Goal: Transaction & Acquisition: Purchase product/service

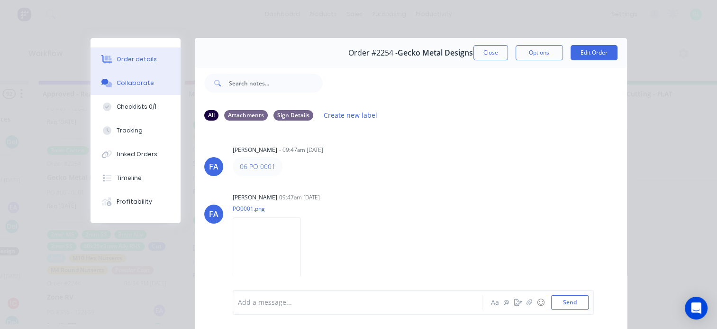
click at [146, 58] on div "Order details" at bounding box center [137, 59] width 40 height 9
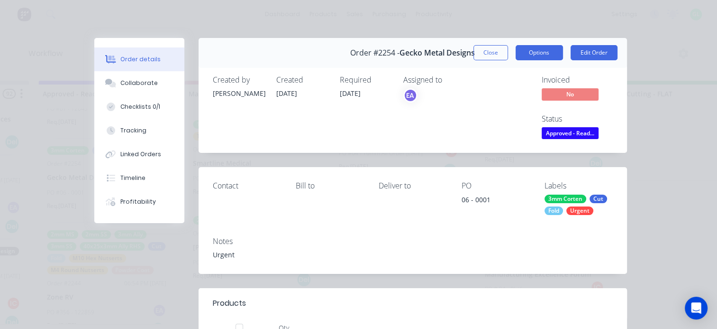
click at [535, 52] on button "Options" at bounding box center [539, 52] width 47 height 15
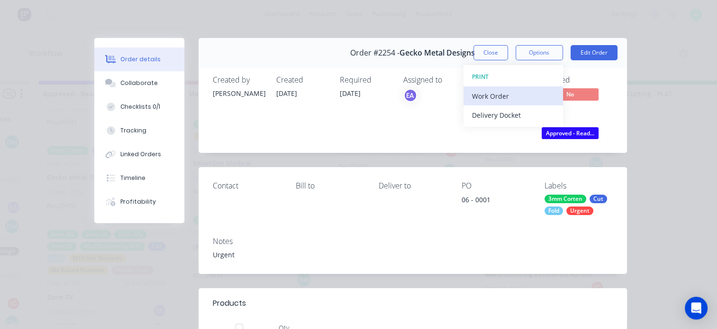
click at [495, 91] on div "Work Order" at bounding box center [513, 96] width 82 height 14
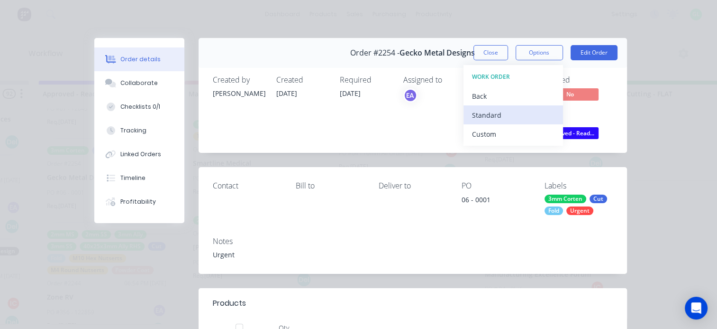
click at [485, 110] on div "Standard" at bounding box center [513, 115] width 82 height 14
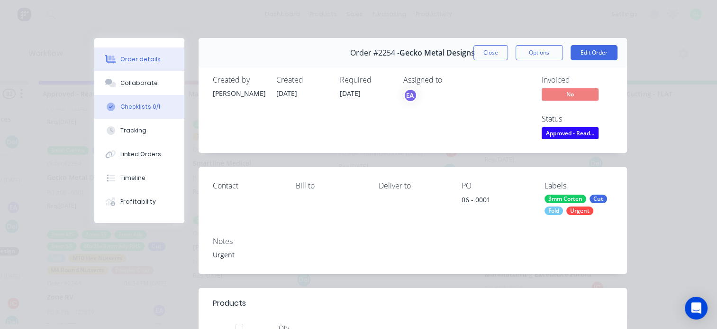
click at [133, 109] on div "Checklists 0/1" at bounding box center [140, 106] width 40 height 9
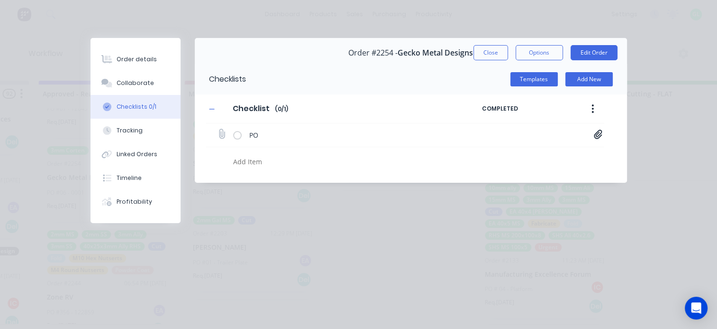
click at [600, 133] on icon at bounding box center [598, 133] width 8 height 9
click at [501, 154] on link "Purchase Order PO0001 (1).pdf" at bounding box center [522, 155] width 110 height 10
click at [500, 151] on link "Purchase Order PO0001 (1).pdf" at bounding box center [522, 155] width 110 height 10
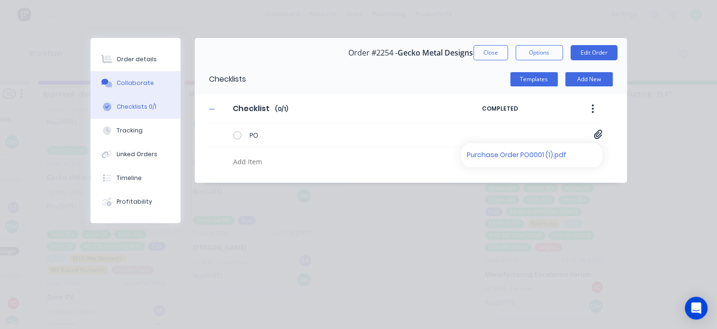
click at [128, 87] on button "Collaborate" at bounding box center [136, 83] width 90 height 24
type textarea "x"
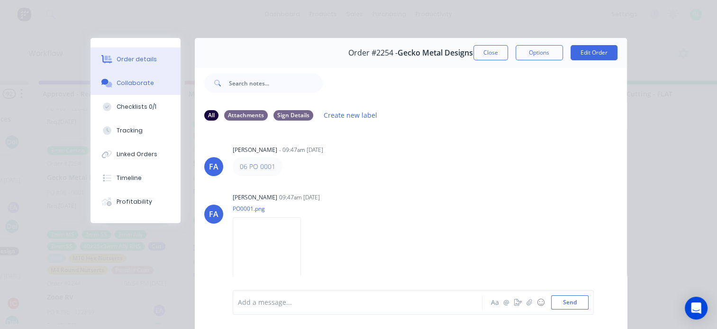
click at [146, 63] on div "Order details" at bounding box center [137, 59] width 40 height 9
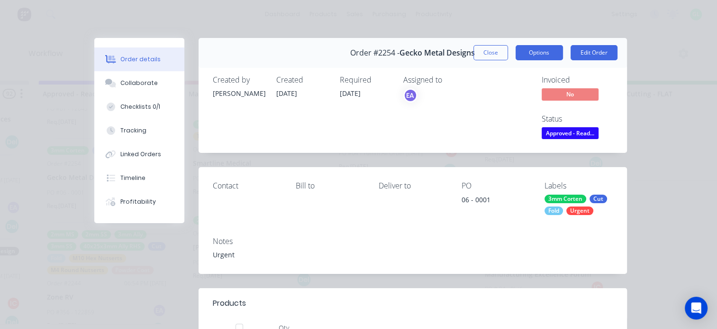
click at [530, 53] on button "Options" at bounding box center [539, 52] width 47 height 15
drag, startPoint x: 630, startPoint y: 137, endPoint x: 588, endPoint y: 131, distance: 42.1
click at [576, 131] on span "Approved - Read..." at bounding box center [570, 133] width 57 height 12
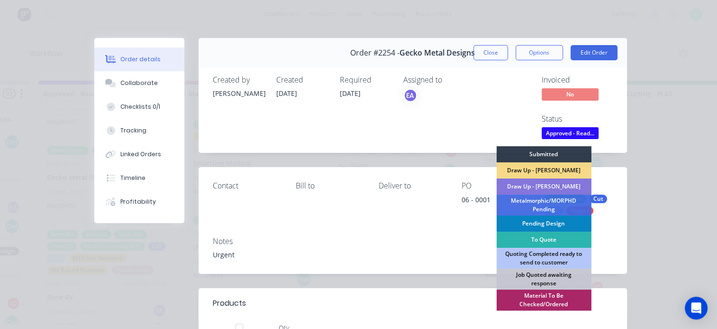
scroll to position [95, 0]
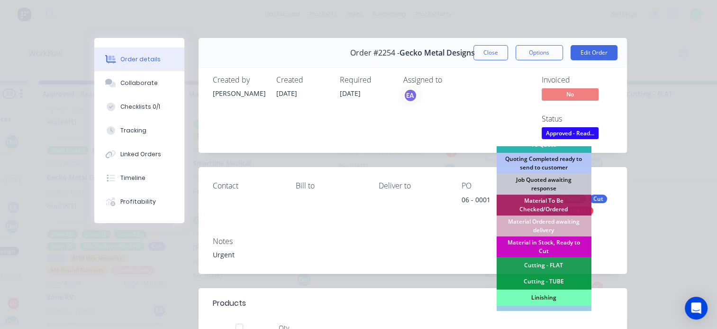
click at [539, 242] on div "Material in Stock, Ready to Cut" at bounding box center [543, 246] width 95 height 21
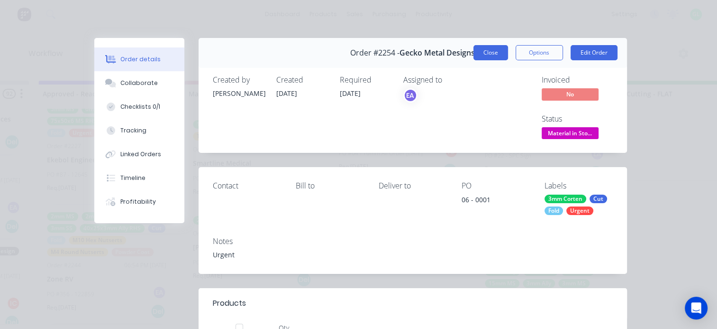
click at [491, 53] on button "Close" at bounding box center [491, 52] width 35 height 15
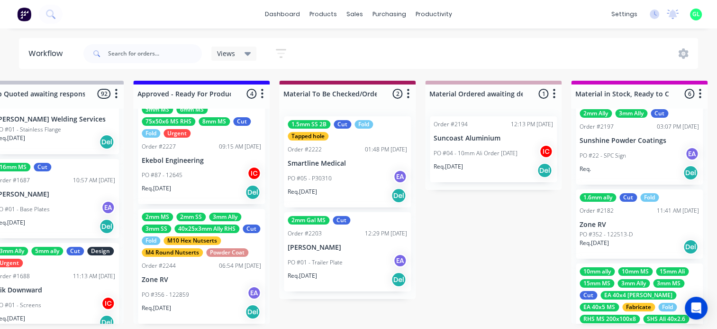
scroll to position [218, 0]
click at [320, 267] on div "PO #01 - Trailer Plate EA" at bounding box center [347, 262] width 119 height 18
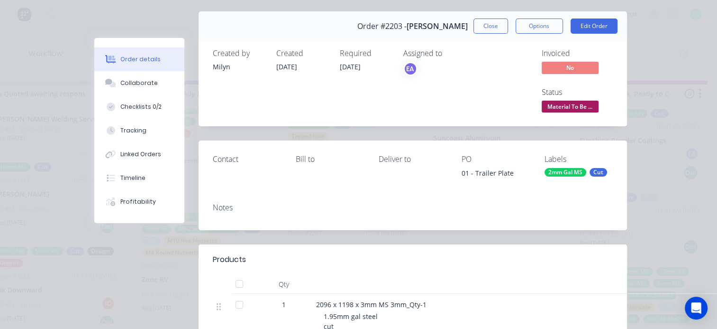
scroll to position [47, 0]
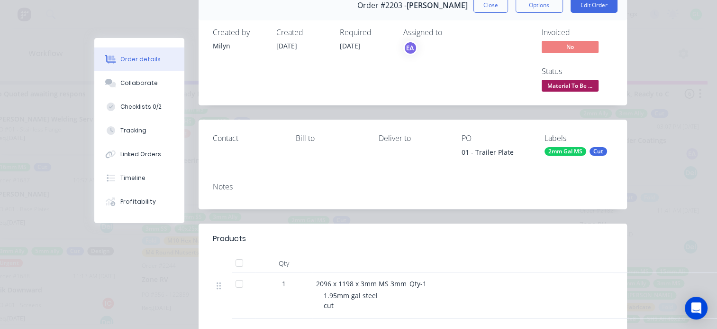
click at [569, 83] on span "Material To Be ..." at bounding box center [570, 86] width 57 height 12
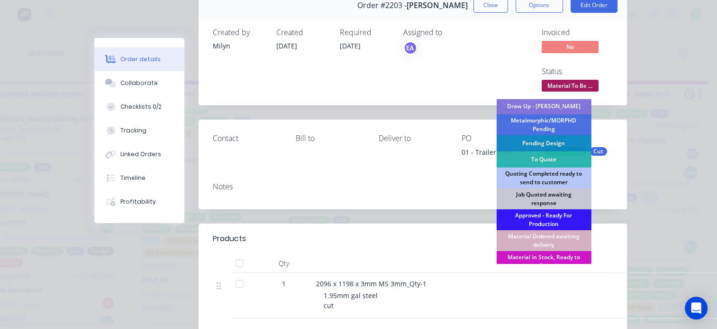
scroll to position [95, 0]
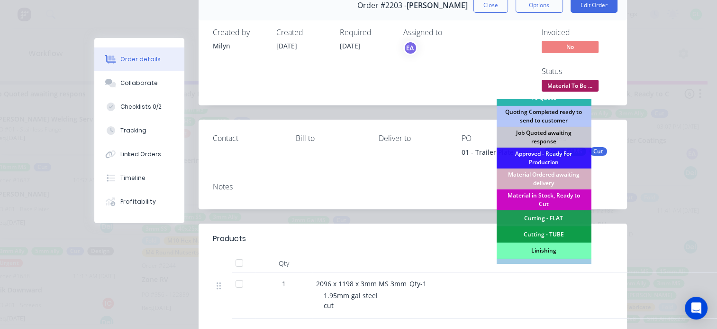
click at [543, 197] on div "Material in Stock, Ready to Cut" at bounding box center [543, 199] width 95 height 21
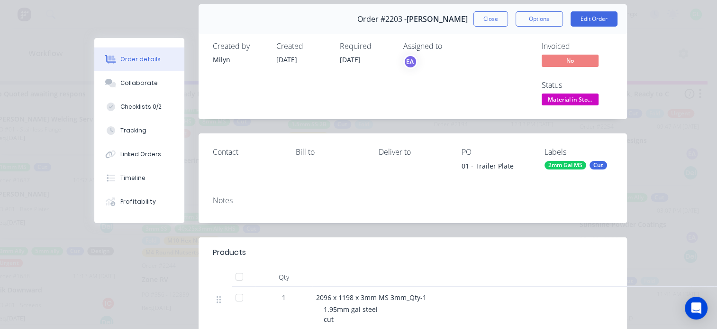
scroll to position [0, 0]
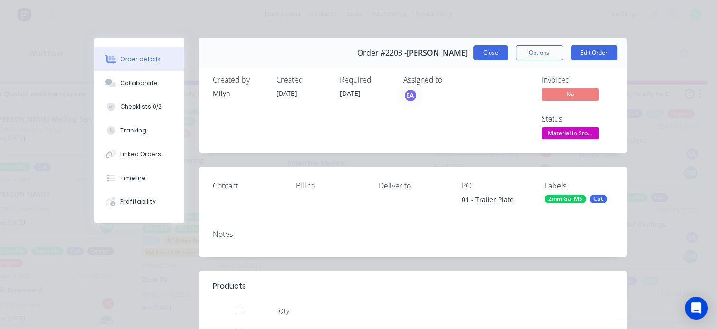
click at [488, 56] on button "Close" at bounding box center [491, 52] width 35 height 15
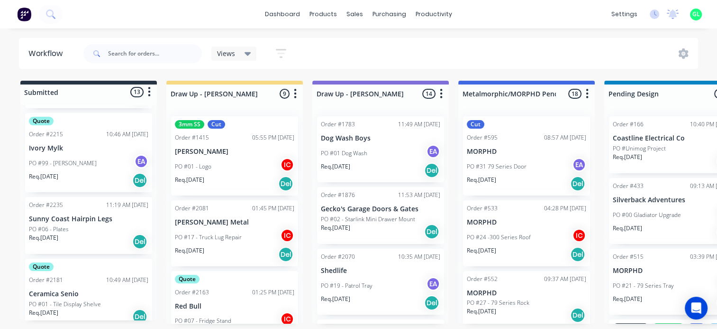
scroll to position [332, 0]
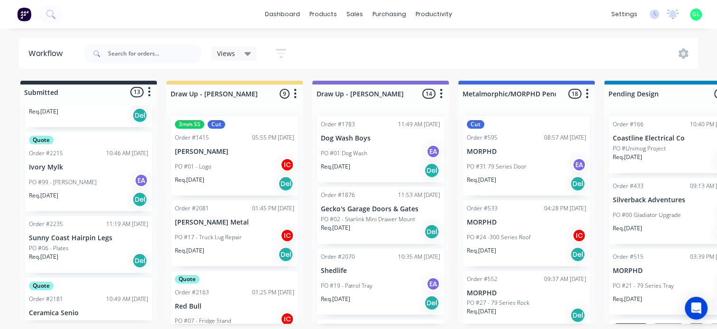
click at [84, 244] on div "PO #06 - Plates" at bounding box center [88, 248] width 119 height 9
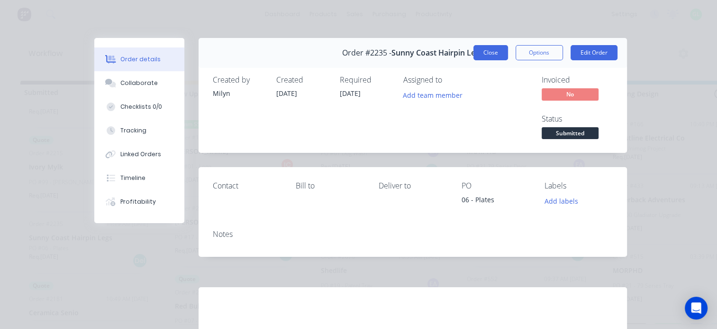
click at [486, 55] on button "Close" at bounding box center [491, 52] width 35 height 15
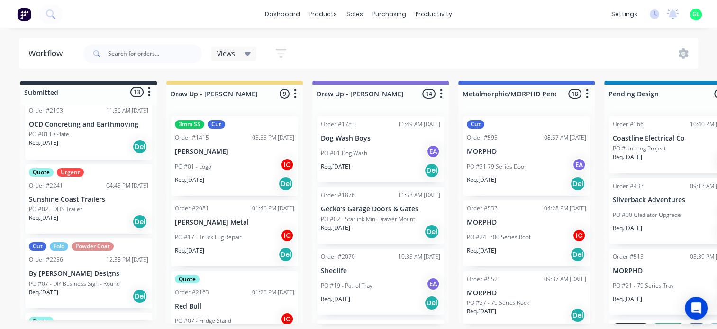
scroll to position [650, 0]
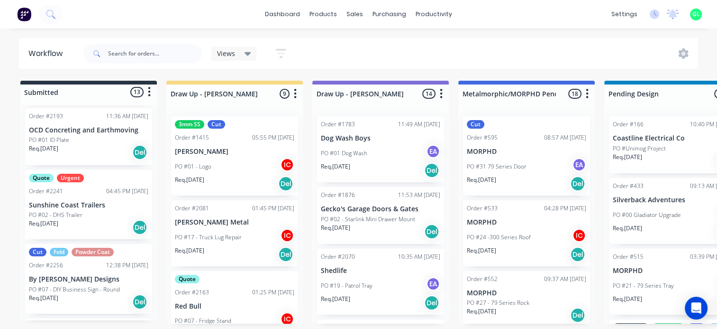
click at [80, 210] on p "PO #02 - DHS Trailer" at bounding box center [56, 214] width 54 height 9
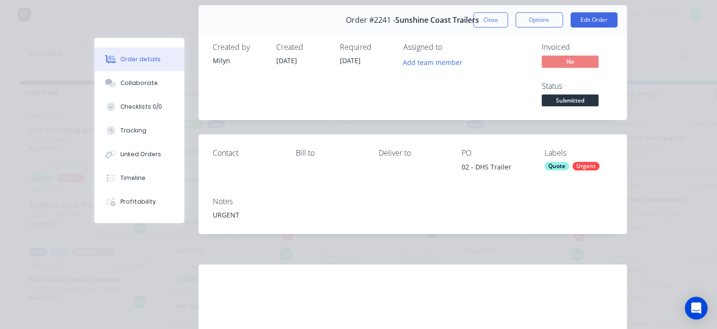
scroll to position [0, 0]
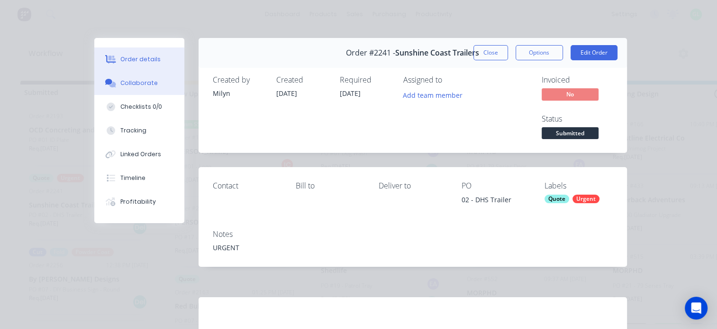
click at [141, 85] on div "Collaborate" at bounding box center [138, 83] width 37 height 9
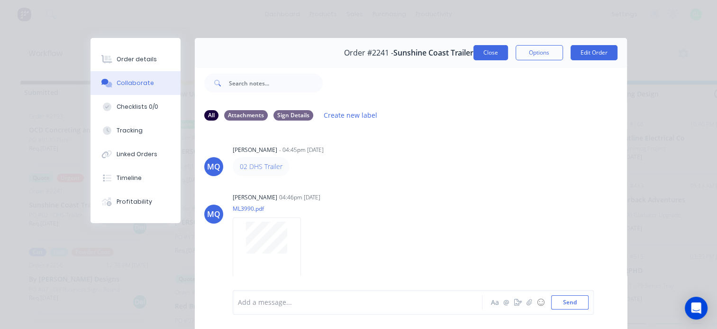
click at [474, 55] on button "Close" at bounding box center [491, 52] width 35 height 15
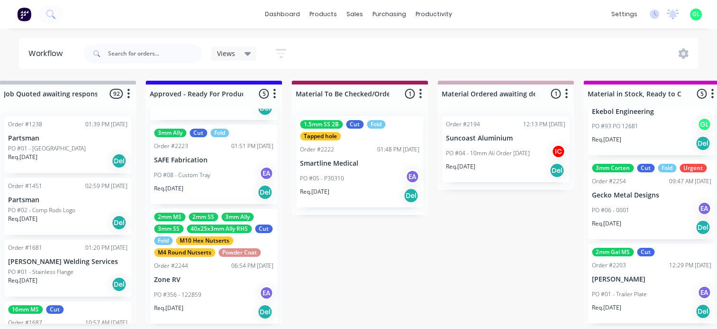
scroll to position [2, 1043]
click at [194, 305] on div "Req. 03/10/25 Del" at bounding box center [213, 311] width 119 height 16
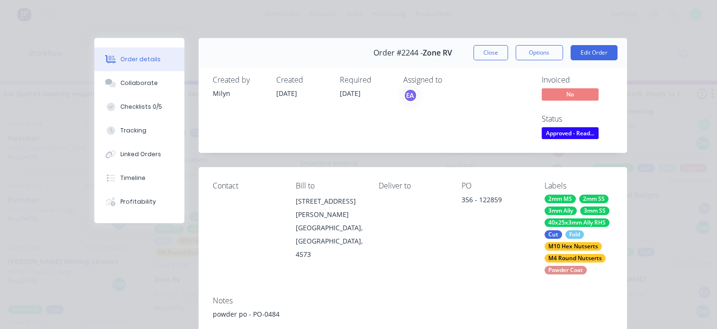
click at [480, 123] on div "Assigned to EA" at bounding box center [450, 108] width 95 height 66
click at [546, 55] on button "Options" at bounding box center [539, 52] width 47 height 15
click at [403, 128] on div "Assigned to EA" at bounding box center [450, 108] width 95 height 66
drag, startPoint x: 459, startPoint y: 199, endPoint x: 512, endPoint y: 199, distance: 52.6
click at [512, 199] on div "356 - 122859" at bounding box center [496, 200] width 68 height 13
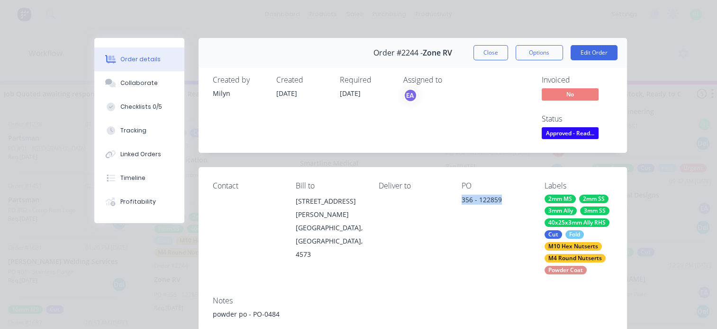
copy div "356 - 122859"
click at [586, 53] on button "Edit Order" at bounding box center [594, 52] width 47 height 15
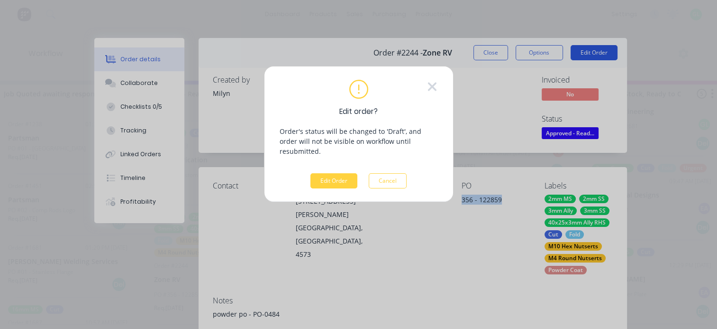
scroll to position [0, 1043]
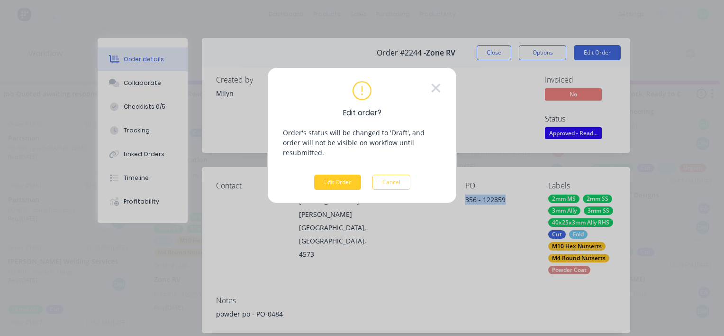
click at [339, 174] on button "Edit Order" at bounding box center [337, 181] width 47 height 15
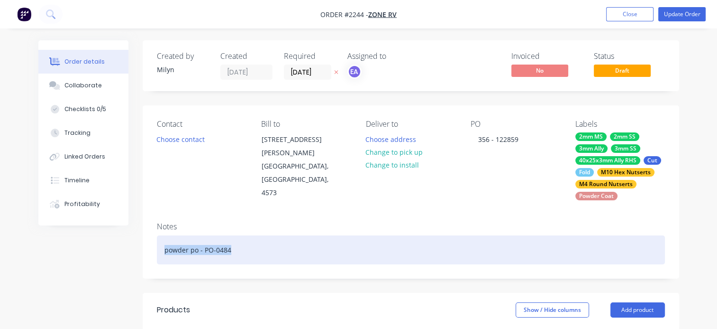
drag, startPoint x: 237, startPoint y: 253, endPoint x: 150, endPoint y: 248, distance: 86.9
click at [150, 248] on div "Notes powder po - PO-0484" at bounding box center [411, 246] width 537 height 64
copy div "powder po - PO-0484"
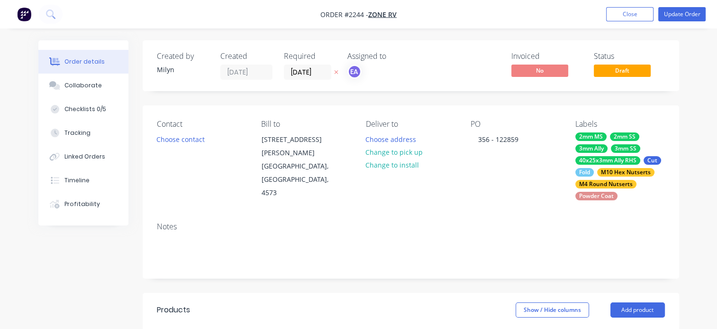
click at [597, 197] on div "Powder Coat" at bounding box center [597, 196] width 42 height 9
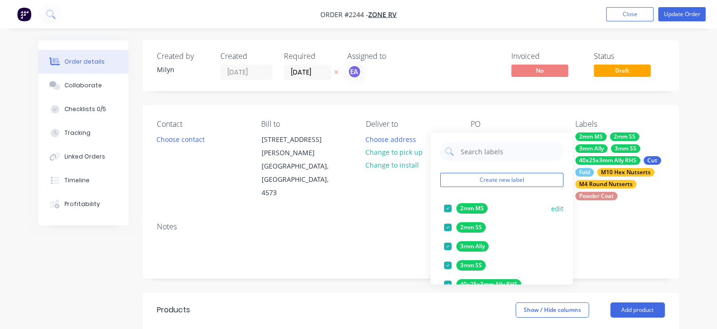
click at [449, 207] on div at bounding box center [448, 208] width 19 height 19
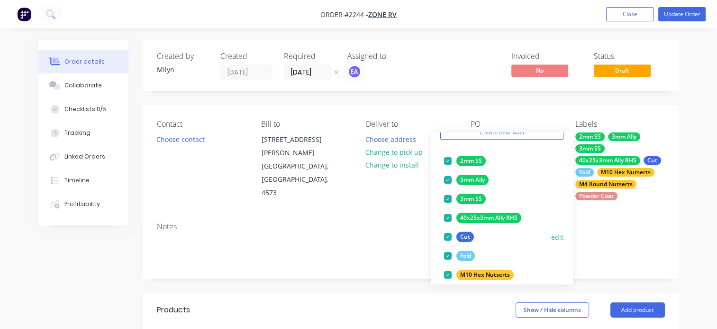
scroll to position [95, 0]
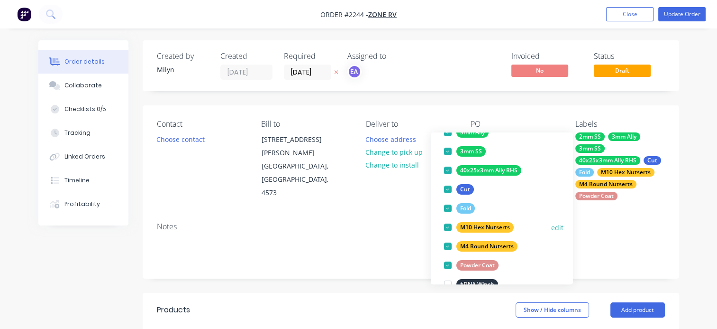
click at [446, 229] on div at bounding box center [448, 227] width 19 height 19
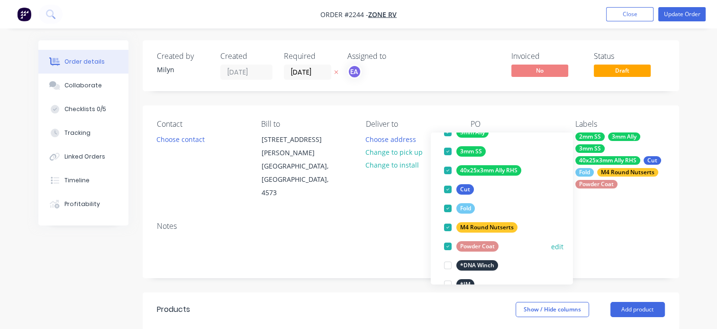
click at [445, 243] on div at bounding box center [448, 246] width 19 height 19
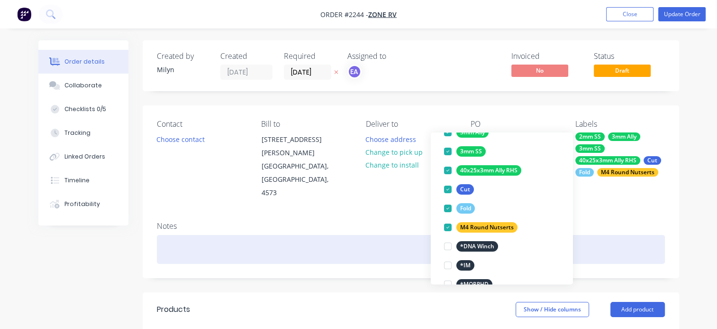
click at [596, 235] on div at bounding box center [411, 249] width 508 height 29
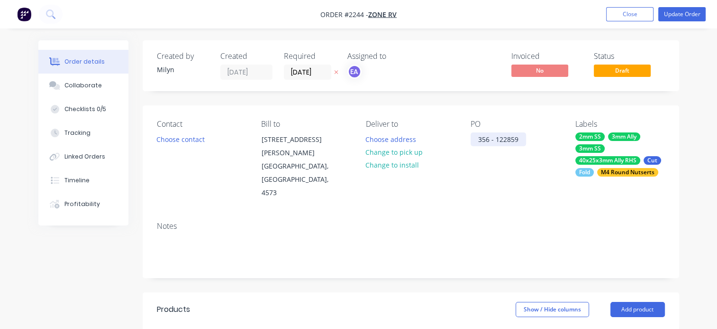
click at [520, 141] on div "356 - 122859" at bounding box center [498, 139] width 55 height 14
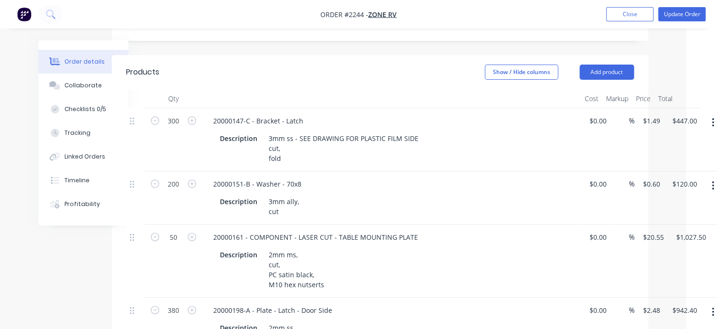
scroll to position [237, 47]
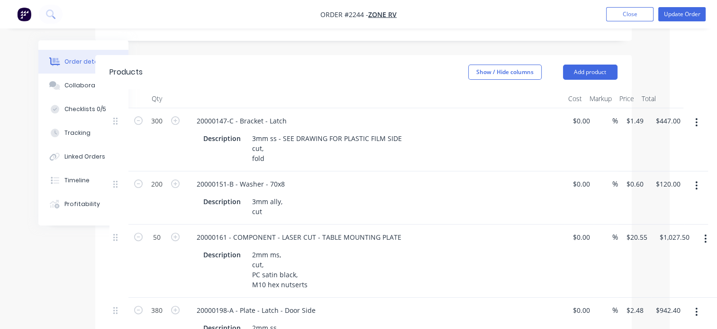
click at [705, 234] on icon "button" at bounding box center [706, 238] width 2 height 9
click at [649, 313] on div "Delete" at bounding box center [672, 320] width 73 height 14
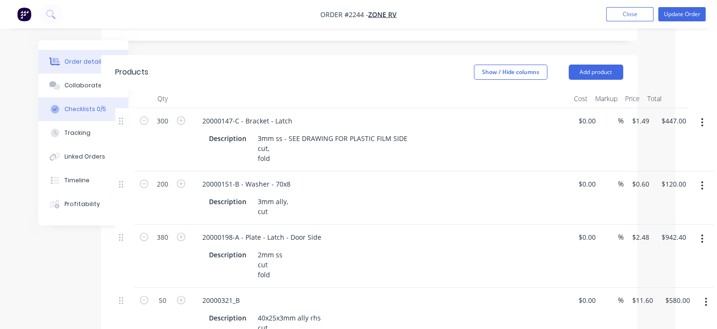
click at [79, 112] on div "Checklists 0/5" at bounding box center [85, 109] width 42 height 9
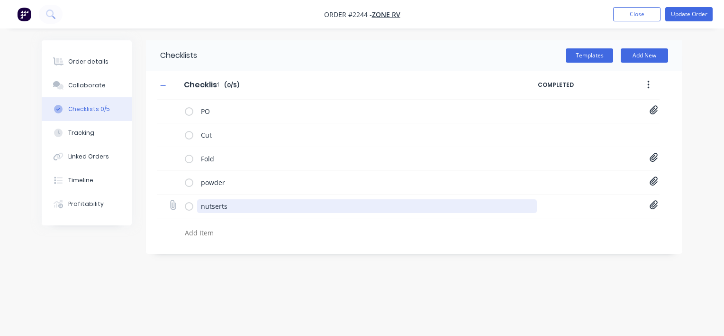
click at [214, 208] on textarea "nutserts" at bounding box center [367, 206] width 340 height 14
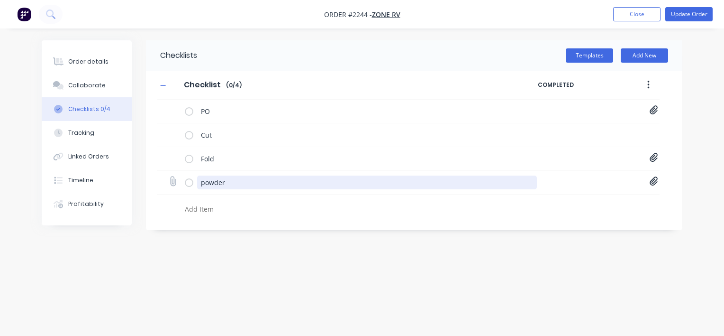
click at [207, 183] on textarea "powder" at bounding box center [367, 182] width 340 height 14
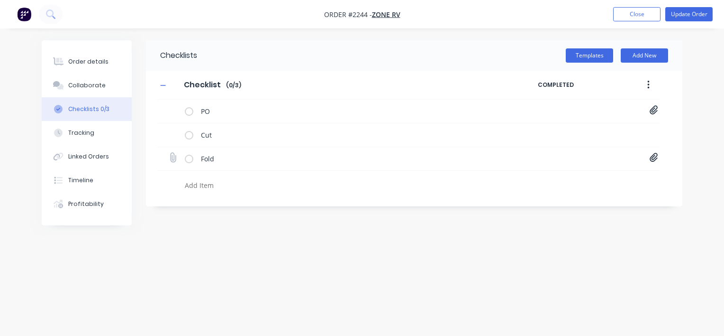
click at [655, 157] on icon at bounding box center [654, 157] width 8 height 9
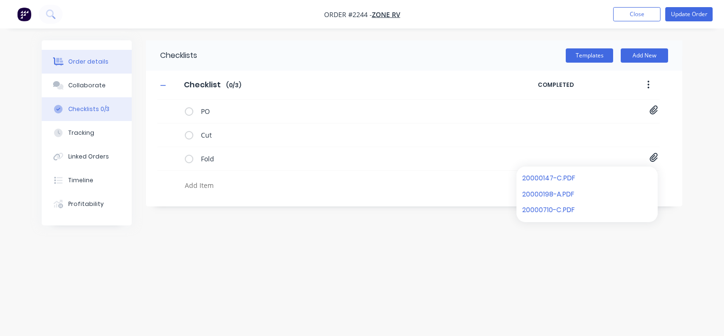
click at [86, 65] on div "Order details" at bounding box center [88, 61] width 40 height 9
type textarea "x"
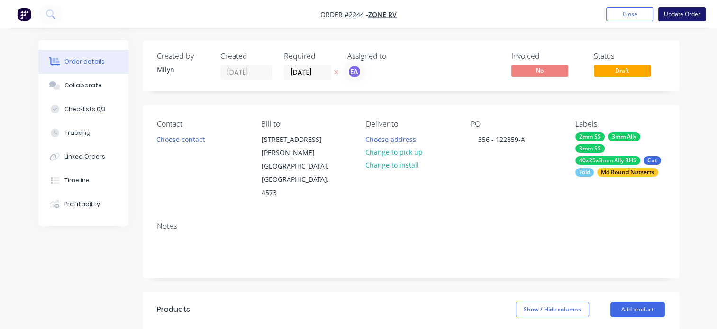
click at [688, 13] on button "Update Order" at bounding box center [682, 14] width 47 height 14
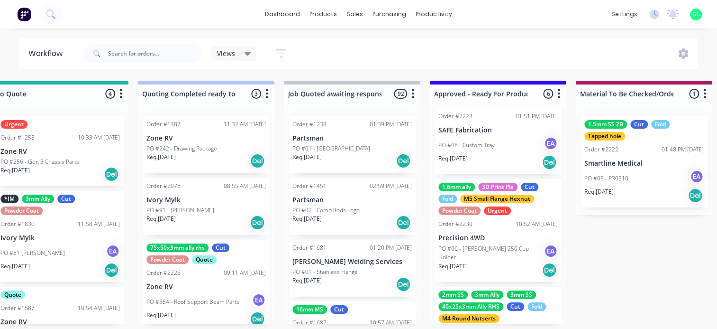
scroll to position [398, 0]
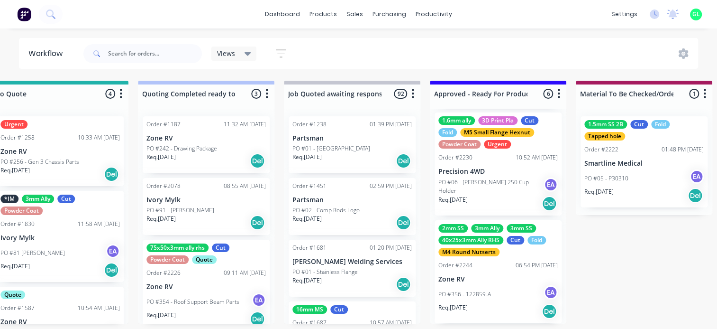
click at [495, 303] on div "Req. 03/10/25 Del" at bounding box center [498, 311] width 119 height 16
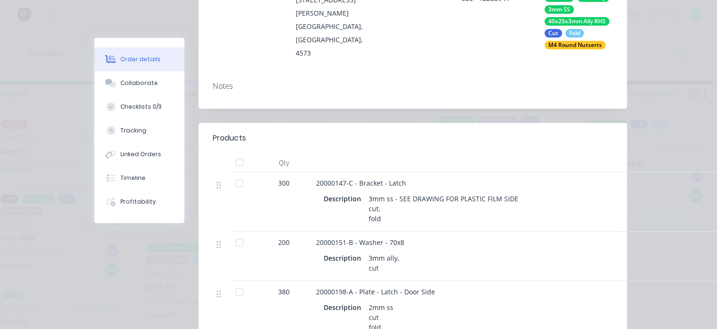
scroll to position [47, 0]
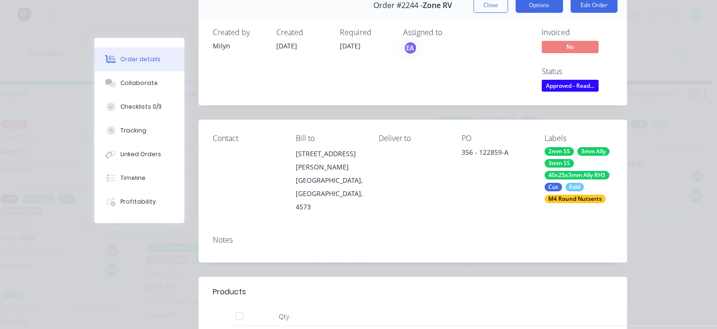
click at [537, 3] on button "Options" at bounding box center [539, 5] width 47 height 15
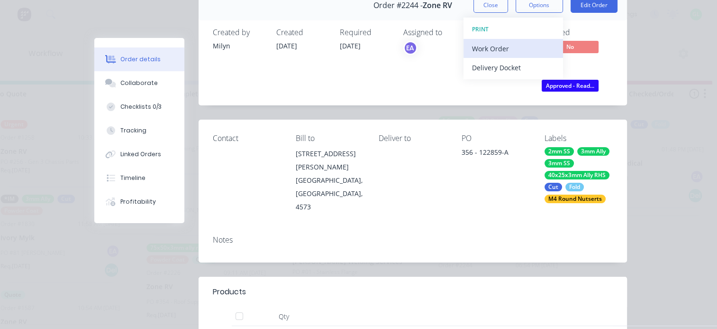
click at [501, 46] on div "Work Order" at bounding box center [513, 49] width 82 height 14
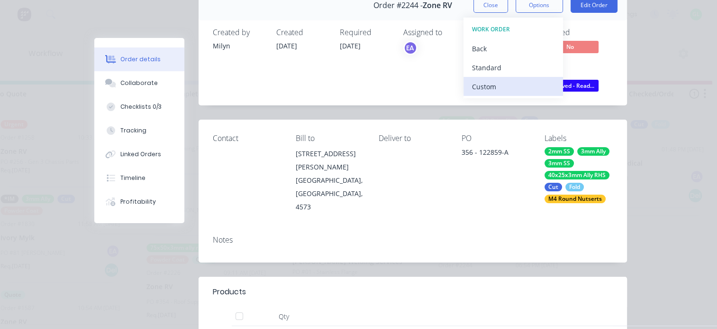
click at [489, 77] on button "Custom" at bounding box center [514, 86] width 100 height 19
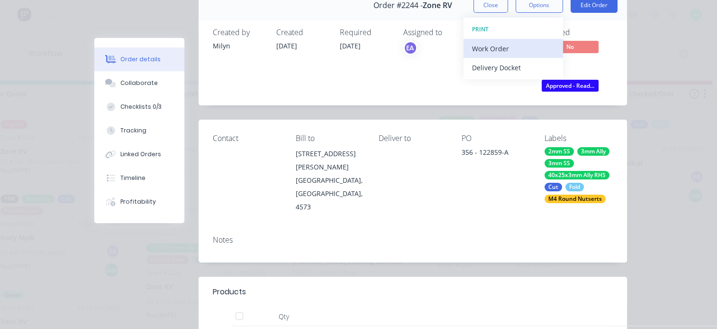
click at [498, 46] on div "Work Order" at bounding box center [513, 49] width 82 height 14
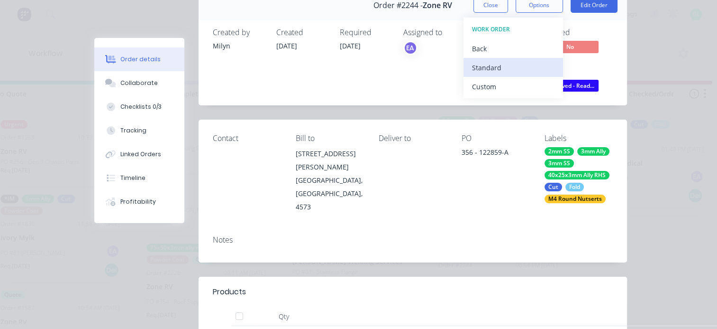
click at [497, 63] on div "Standard" at bounding box center [513, 68] width 82 height 14
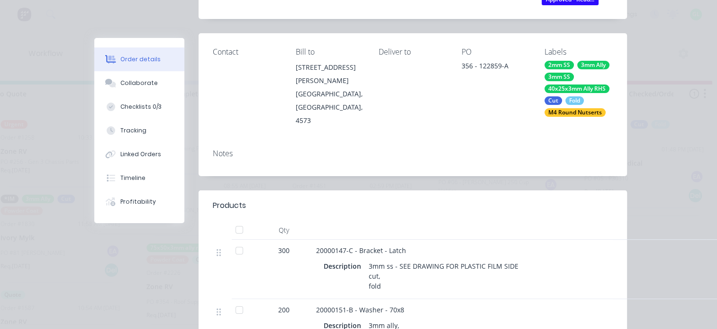
scroll to position [0, 0]
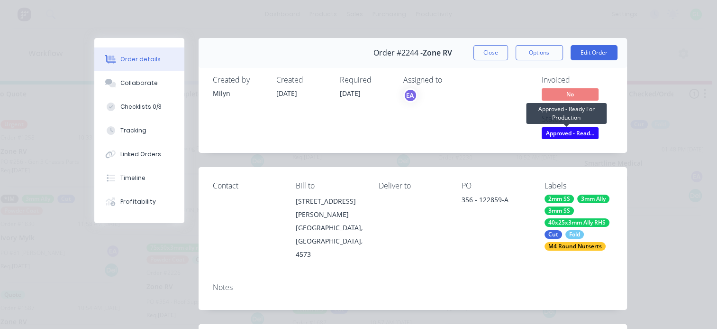
click at [560, 128] on span "Approved - Read..." at bounding box center [570, 133] width 57 height 12
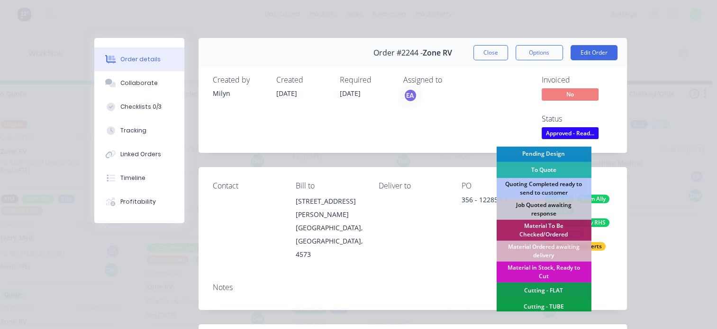
scroll to position [95, 0]
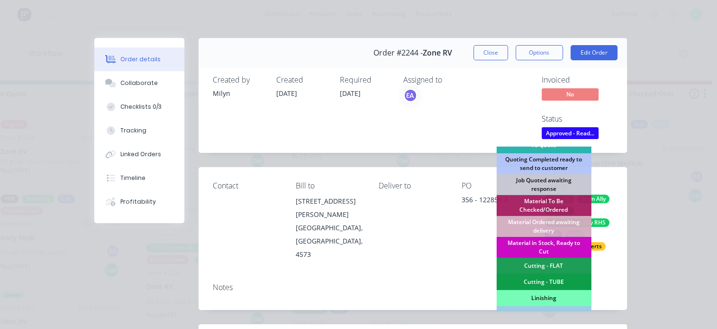
click at [538, 246] on div "Material in Stock, Ready to Cut" at bounding box center [543, 247] width 95 height 21
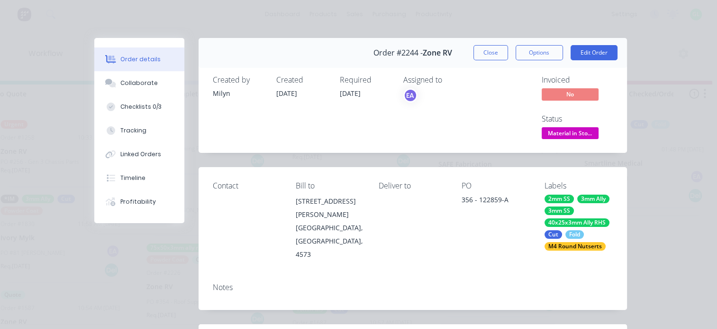
scroll to position [290, 0]
click at [476, 48] on button "Close" at bounding box center [491, 52] width 35 height 15
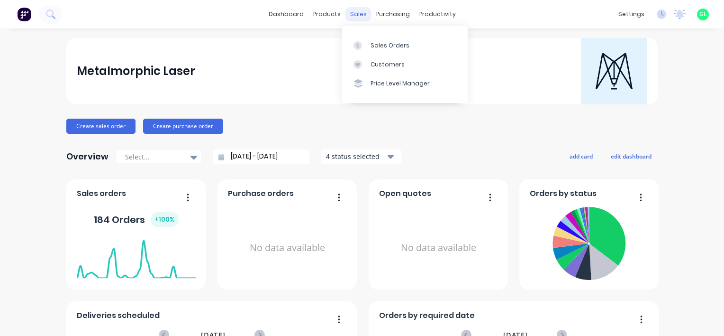
click at [353, 11] on div "sales" at bounding box center [359, 14] width 26 height 14
click at [378, 41] on div "Sales Orders" at bounding box center [390, 45] width 39 height 9
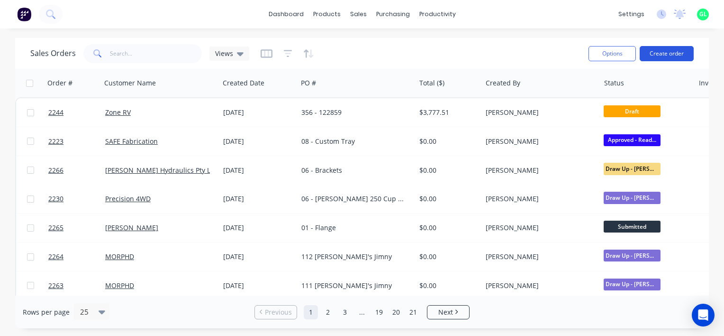
click at [653, 53] on button "Create order" at bounding box center [667, 53] width 54 height 15
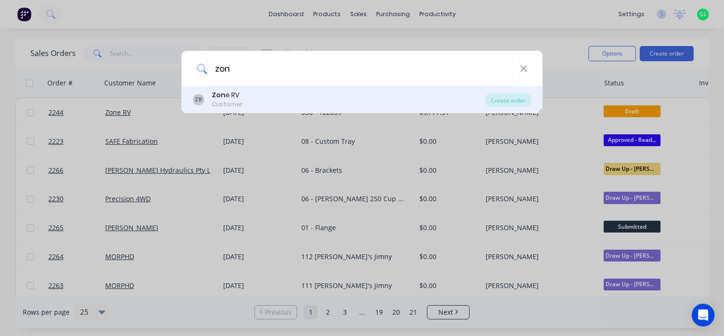
type input "zon"
click at [256, 101] on div "ZR Zon e RV Customer" at bounding box center [339, 99] width 293 height 18
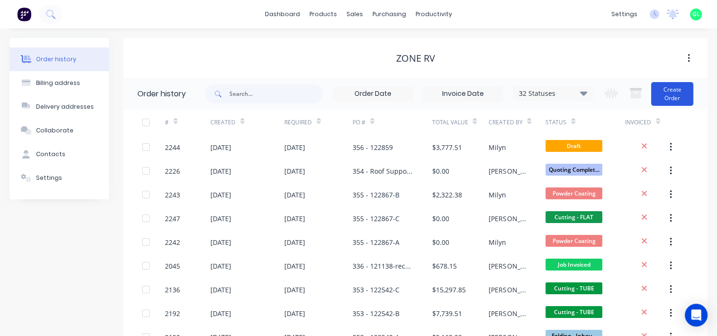
click at [664, 99] on button "Create Order" at bounding box center [672, 94] width 42 height 24
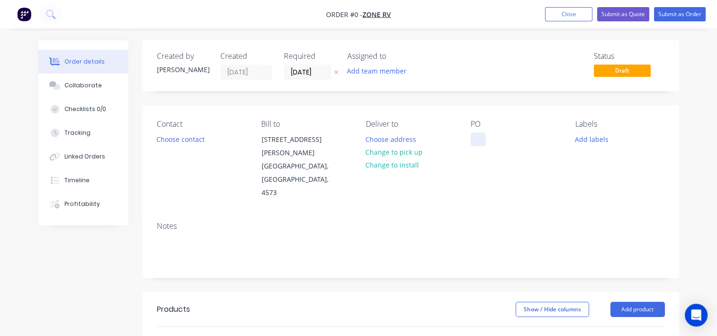
click at [476, 139] on div at bounding box center [478, 139] width 15 height 14
paste div
click at [585, 140] on div "Order details Collaborate Checklists 0/0 Tracking Linked Orders Timeline Profit…" at bounding box center [359, 319] width 660 height 559
click at [588, 140] on button "Add labels" at bounding box center [592, 138] width 44 height 13
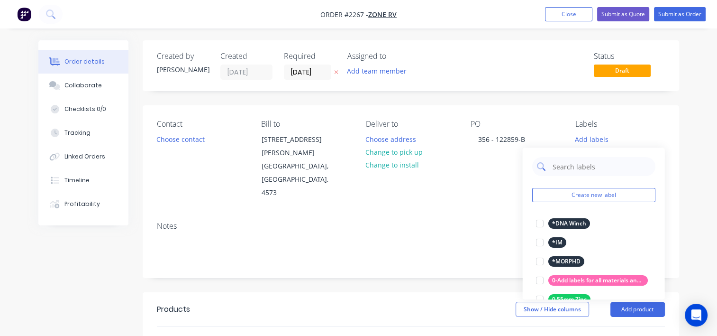
click at [575, 164] on input "text" at bounding box center [600, 166] width 99 height 19
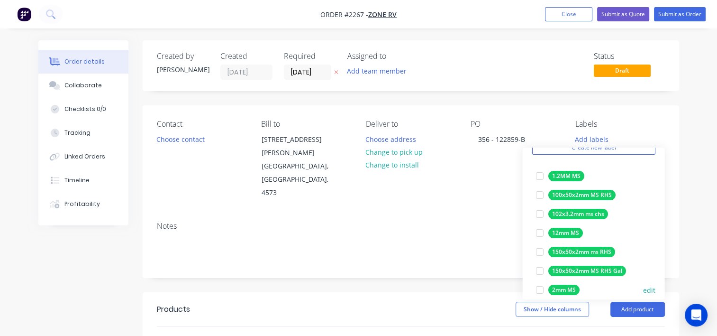
scroll to position [95, 0]
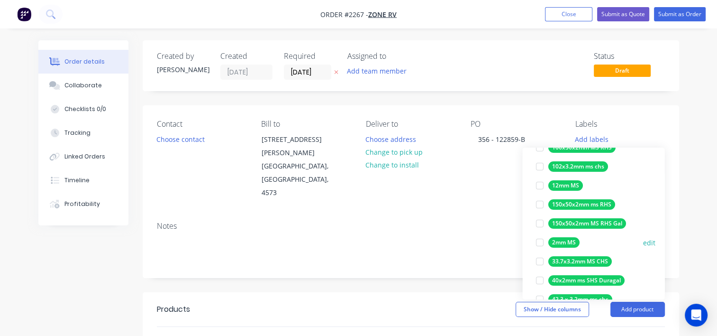
click at [539, 244] on div at bounding box center [539, 242] width 19 height 19
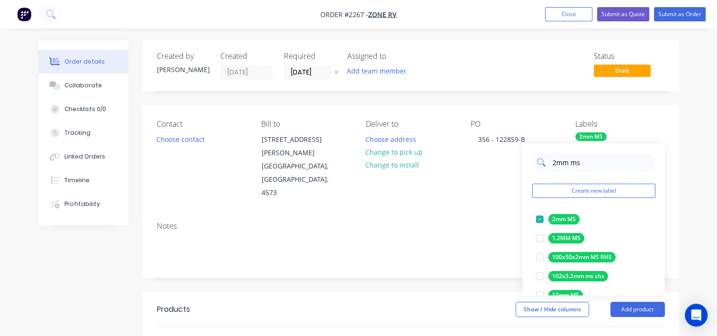
click at [563, 163] on input "2mm ms" at bounding box center [600, 162] width 99 height 19
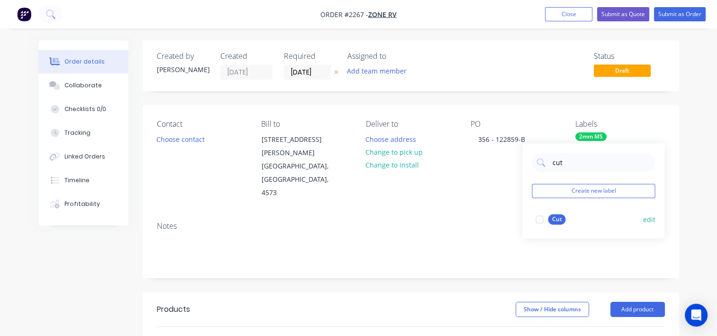
click at [540, 217] on div at bounding box center [539, 219] width 19 height 19
click at [554, 162] on input "cut" at bounding box center [600, 162] width 99 height 19
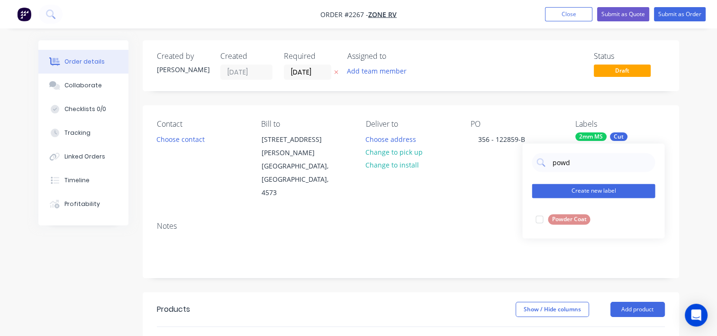
drag, startPoint x: 540, startPoint y: 219, endPoint x: 552, endPoint y: 198, distance: 24.2
click at [540, 219] on div at bounding box center [539, 219] width 19 height 19
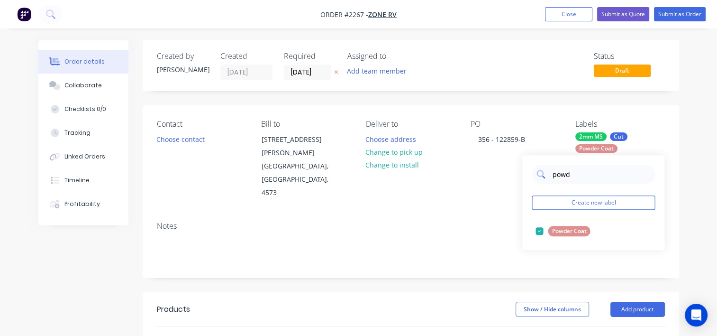
click at [557, 174] on input "powd" at bounding box center [600, 174] width 99 height 19
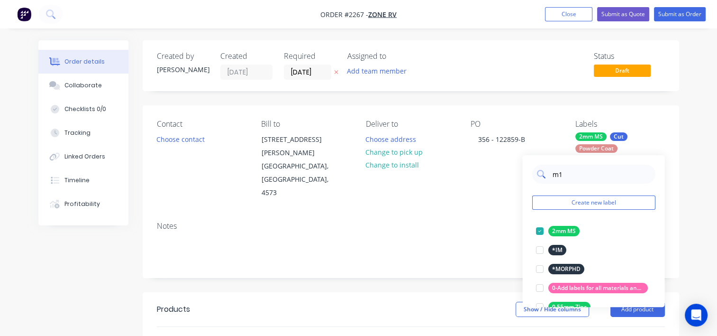
type input "m10"
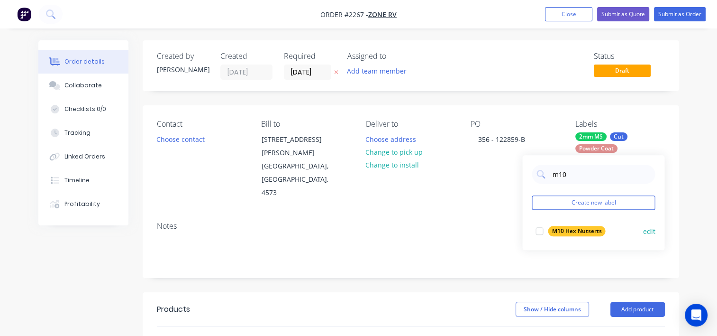
click at [538, 233] on div at bounding box center [539, 230] width 19 height 19
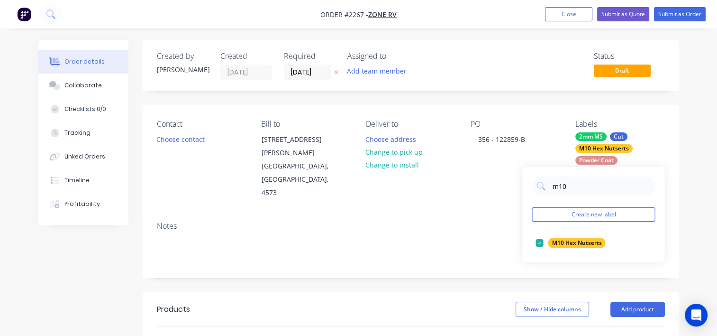
click at [494, 214] on div "Notes" at bounding box center [411, 246] width 537 height 64
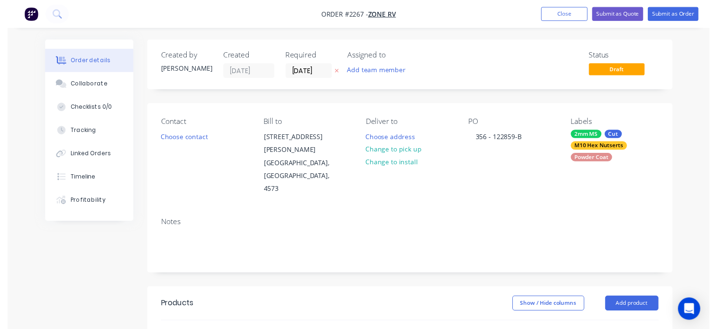
scroll to position [95, 0]
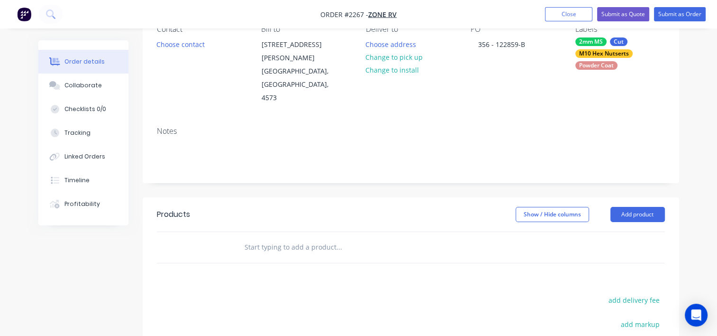
click at [291, 238] on input "text" at bounding box center [339, 247] width 190 height 19
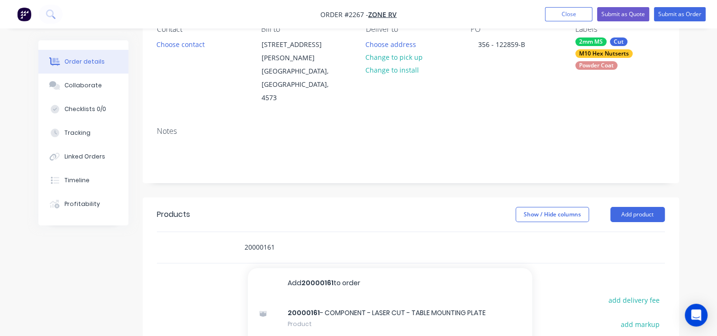
type input "20000161"
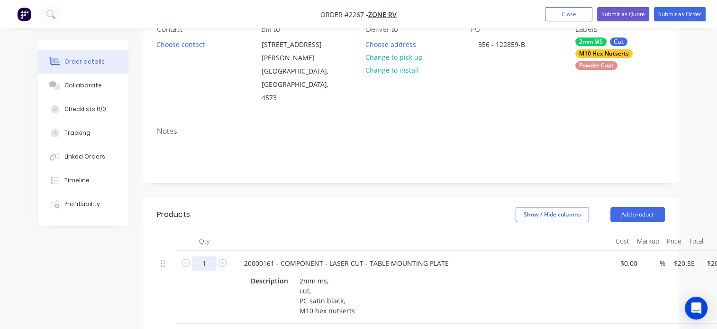
click at [202, 256] on input "1" at bounding box center [204, 263] width 25 height 14
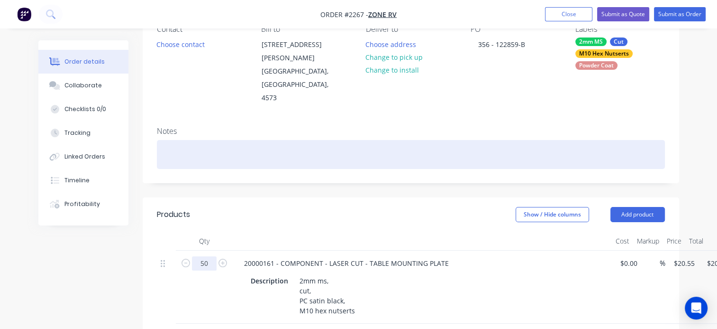
type input "50"
type input "$1,027.50"
click at [224, 140] on div at bounding box center [411, 154] width 508 height 29
paste div
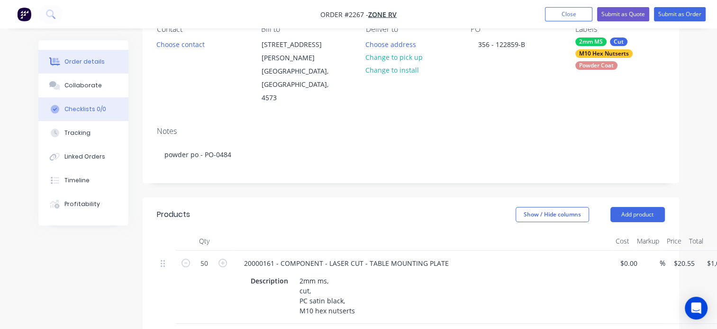
click at [88, 110] on div "Checklists 0/0" at bounding box center [85, 109] width 42 height 9
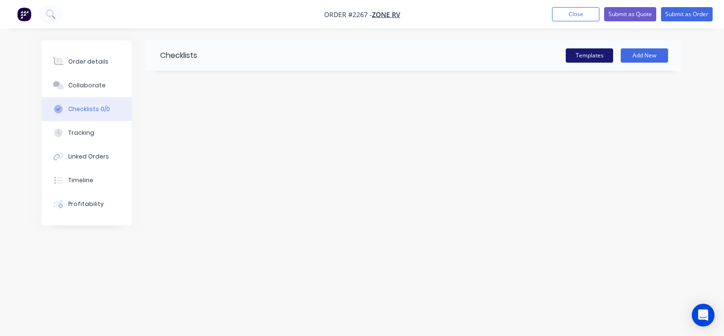
click at [590, 52] on button "Templates" at bounding box center [589, 55] width 47 height 14
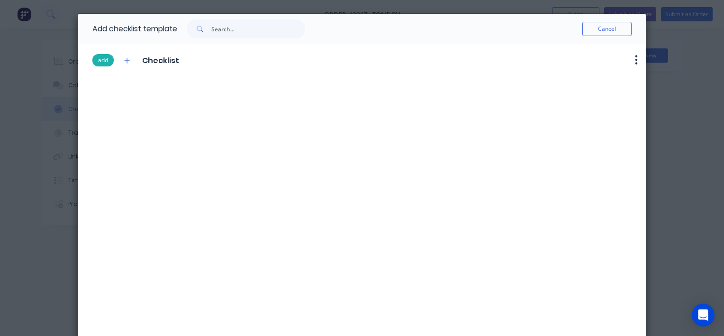
click at [99, 61] on button "add" at bounding box center [102, 60] width 21 height 12
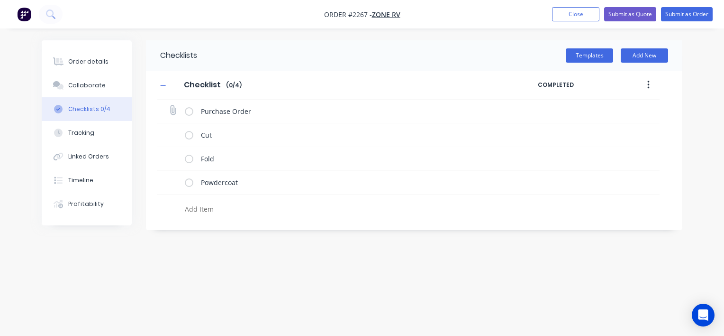
click at [173, 111] on icon at bounding box center [173, 110] width 12 height 12
click at [169, 105] on input "file" at bounding box center [169, 105] width 0 height 0
type input "C:\fakepath\PO-122859.pdf"
type textarea "x"
click at [168, 181] on icon at bounding box center [172, 181] width 13 height 13
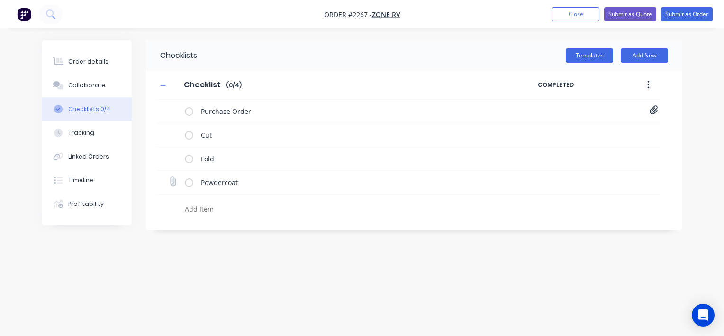
click at [169, 176] on input "file" at bounding box center [169, 176] width 0 height 0
type input "C:\fakepath\Purchase Order PO0484.pdf"
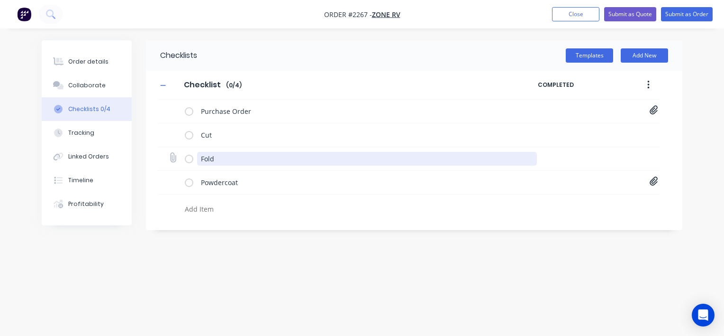
click at [213, 161] on textarea "Fold" at bounding box center [367, 159] width 340 height 14
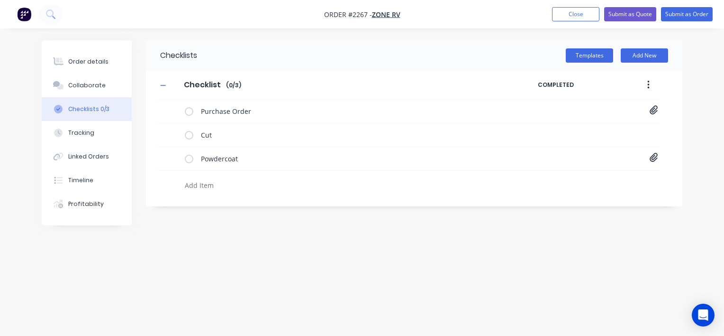
click at [197, 179] on textarea at bounding box center [338, 185] width 314 height 14
type textarea "x"
type textarea "M"
type textarea "x"
type textarea "M1"
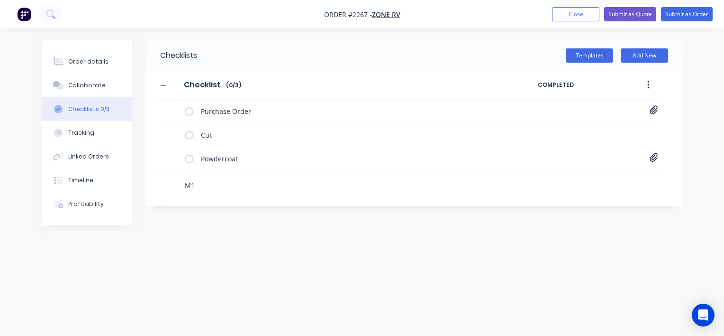
type textarea "x"
type textarea "M10"
type textarea "x"
type textarea "M10"
type textarea "x"
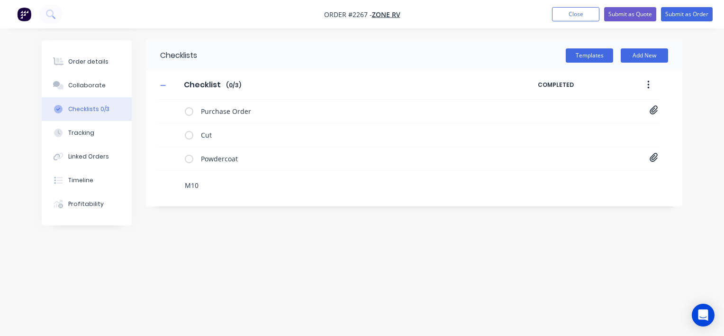
type textarea "M10 H"
type textarea "x"
type textarea "M10 He"
type textarea "x"
type textarea "M10 Hex"
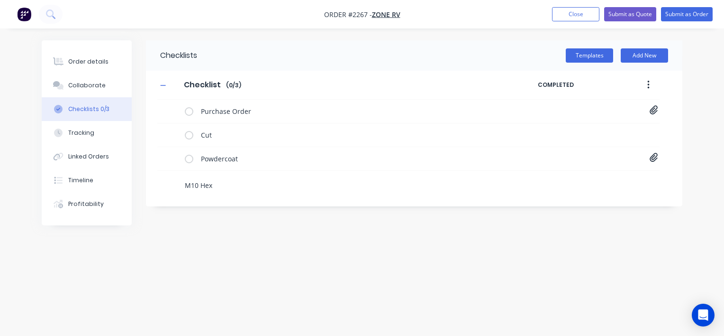
type textarea "x"
type textarea "M10 Hex"
type textarea "x"
type textarea "M10 Hex n"
type textarea "x"
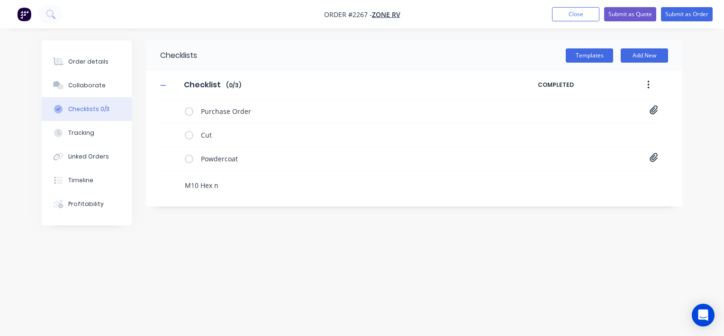
type textarea "M10 Hex nu"
type textarea "x"
type textarea "M10 Hex nut"
type textarea "x"
type textarea "M10 Hex nuts"
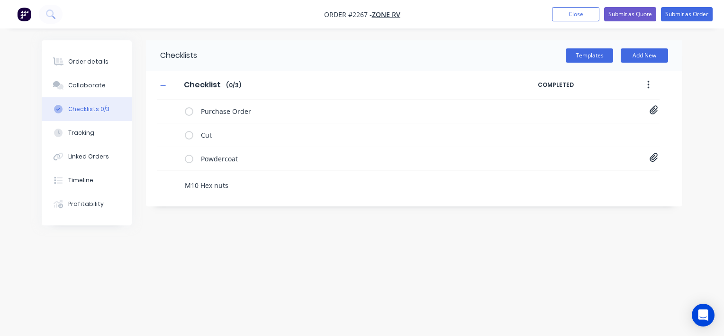
type textarea "x"
type textarea "M10 Hex nutse"
type textarea "x"
type textarea "M10 Hex nutser"
type textarea "x"
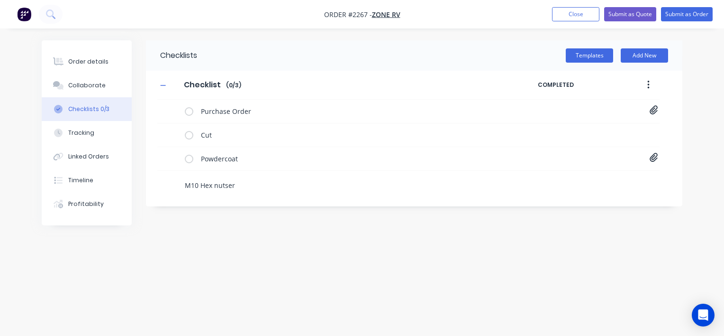
type textarea "M10 Hex nutsert"
type textarea "x"
type textarea "M10 Hex nutserts"
type textarea "x"
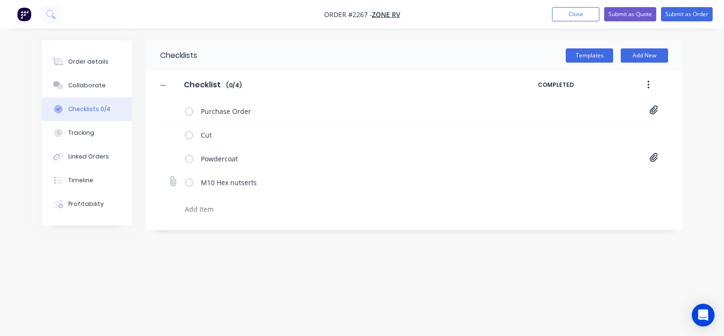
type textarea "x"
click at [172, 181] on icon at bounding box center [173, 181] width 12 height 12
click at [169, 176] on input "file" at bounding box center [169, 176] width 0 height 0
type input "C:\fakepath\20000161-A .PDF"
type textarea "x"
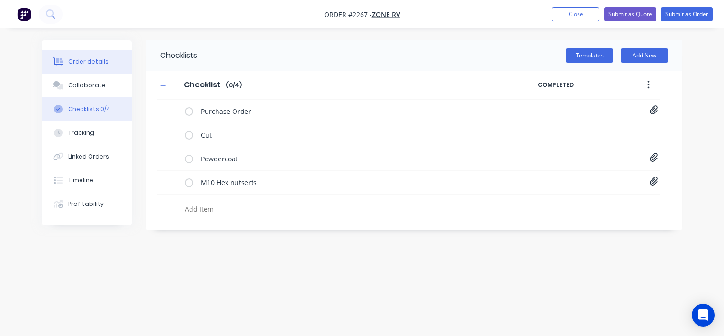
click at [91, 62] on div "Order details" at bounding box center [88, 61] width 40 height 9
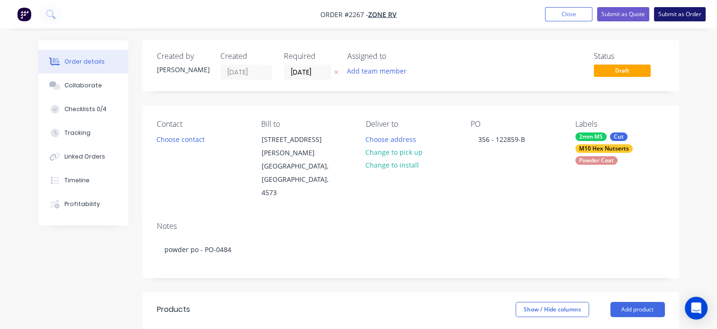
click at [681, 15] on button "Submit as Order" at bounding box center [680, 14] width 52 height 14
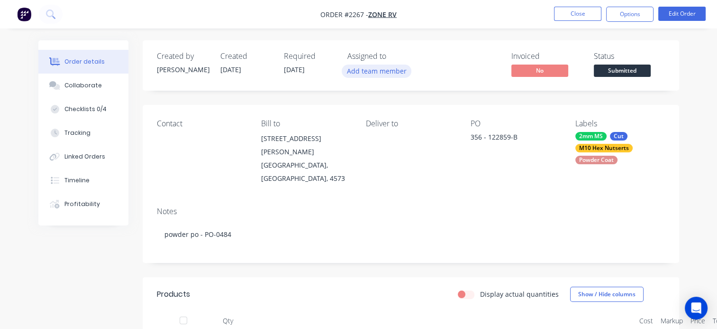
click at [384, 70] on button "Add team member" at bounding box center [377, 70] width 70 height 13
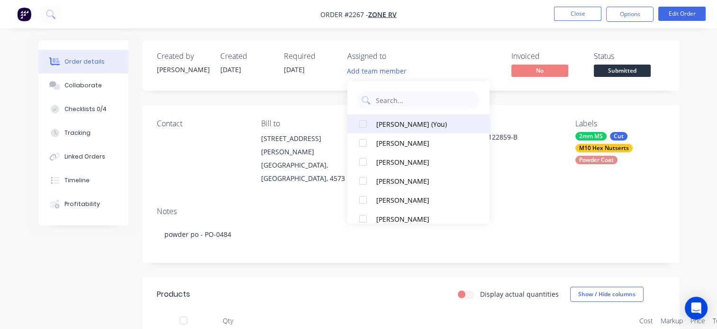
click at [394, 120] on div "Greg Lyall (You)" at bounding box center [423, 124] width 95 height 10
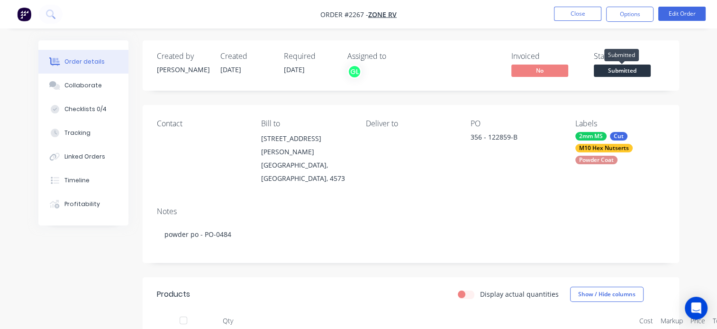
click at [612, 70] on span "Submitted" at bounding box center [622, 70] width 57 height 12
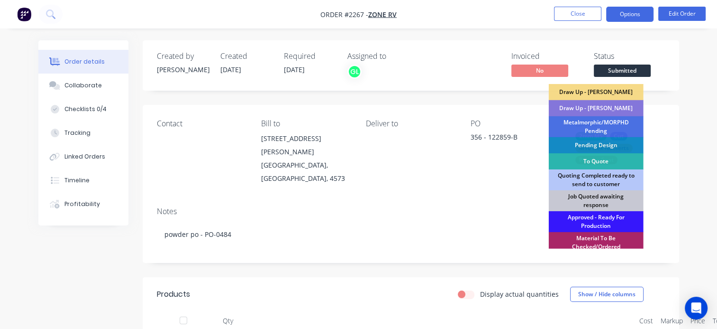
click at [624, 9] on button "Options" at bounding box center [629, 14] width 47 height 15
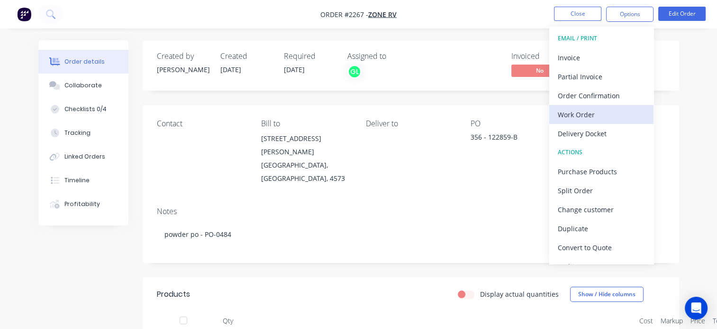
click at [574, 115] on div "Work Order" at bounding box center [601, 115] width 87 height 14
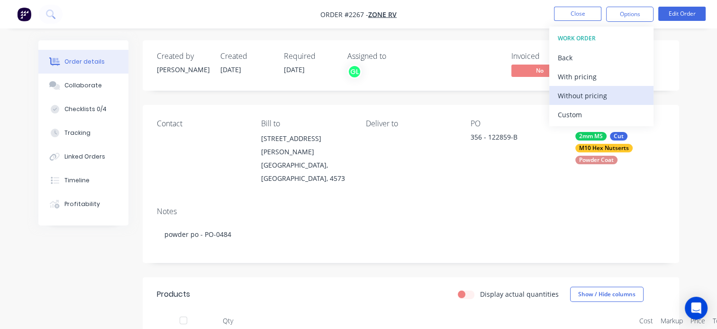
click at [580, 97] on div "Without pricing" at bounding box center [601, 96] width 87 height 14
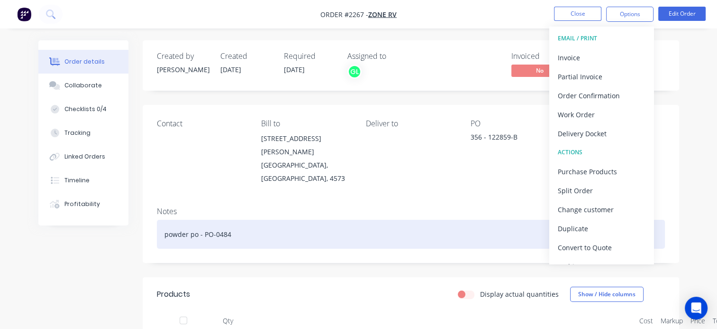
click at [448, 220] on div "powder po - PO-0484" at bounding box center [411, 234] width 508 height 29
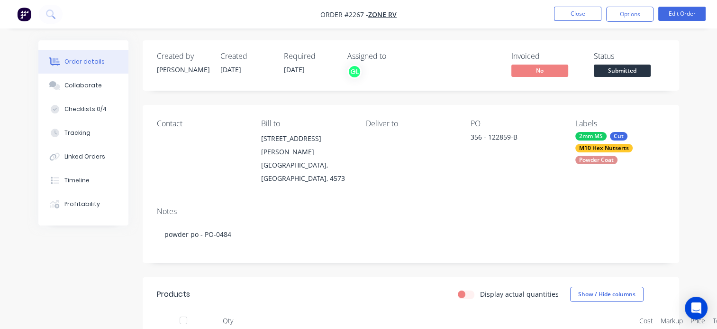
click at [615, 68] on span "Submitted" at bounding box center [622, 70] width 57 height 12
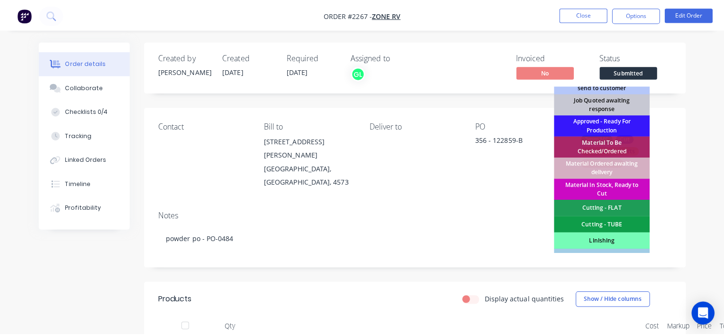
scroll to position [95, 0]
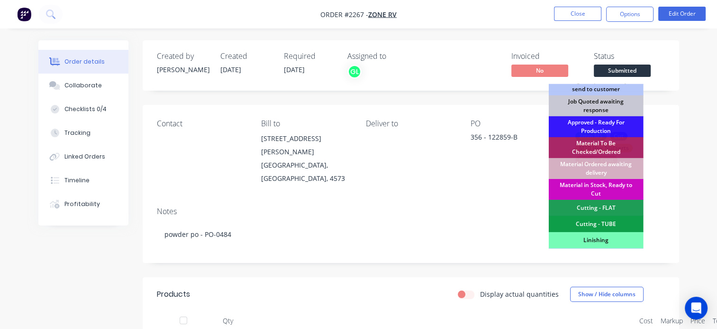
click at [601, 188] on div "Material in Stock, Ready to Cut" at bounding box center [596, 189] width 95 height 21
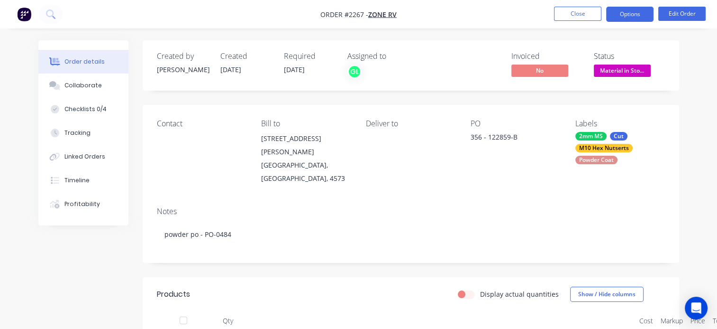
click at [634, 16] on button "Options" at bounding box center [629, 14] width 47 height 15
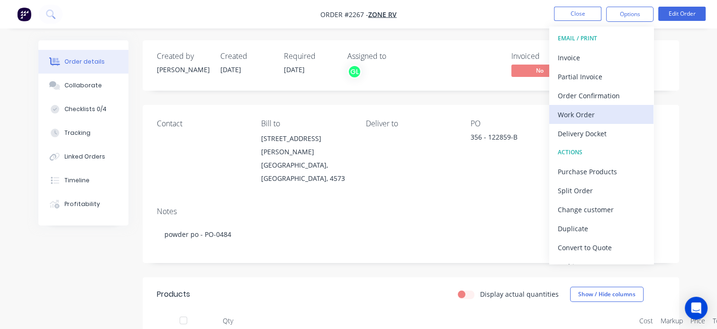
click at [585, 119] on div "Work Order" at bounding box center [601, 115] width 87 height 14
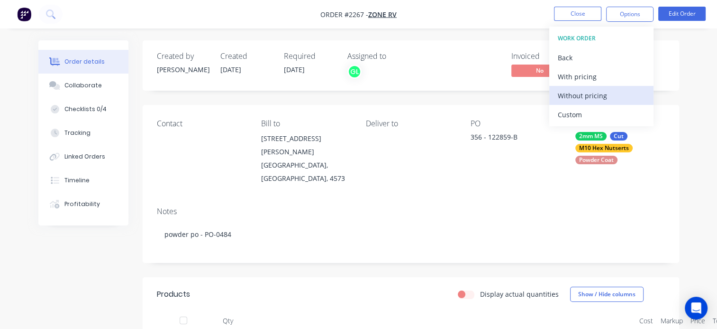
click at [584, 98] on div "Without pricing" at bounding box center [601, 96] width 87 height 14
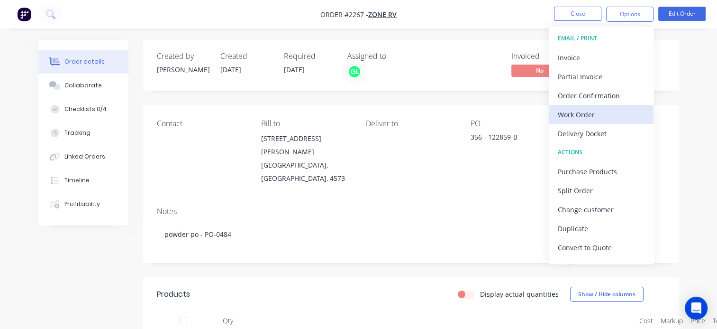
click at [586, 112] on div "Work Order" at bounding box center [601, 115] width 87 height 14
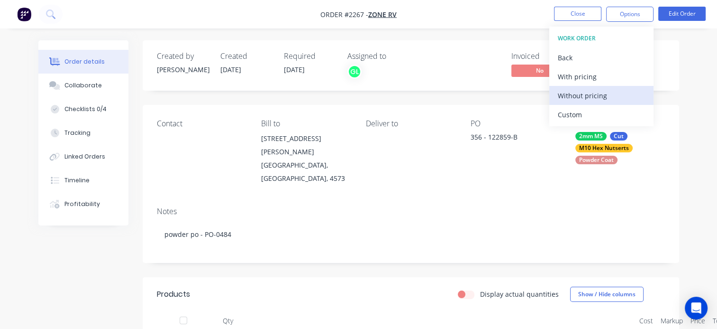
click at [586, 94] on div "Without pricing" at bounding box center [601, 96] width 87 height 14
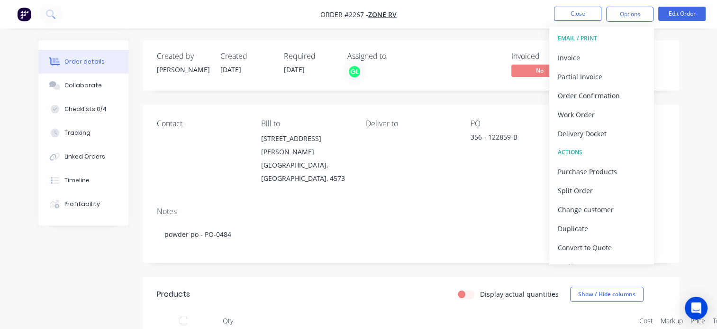
click at [450, 63] on div "Invoiced No Status Material in Sto..." at bounding box center [553, 65] width 223 height 27
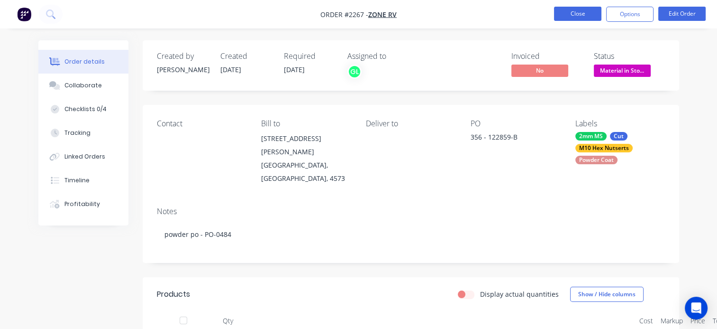
click at [575, 11] on button "Close" at bounding box center [577, 14] width 47 height 14
